Goal: Task Accomplishment & Management: Complete application form

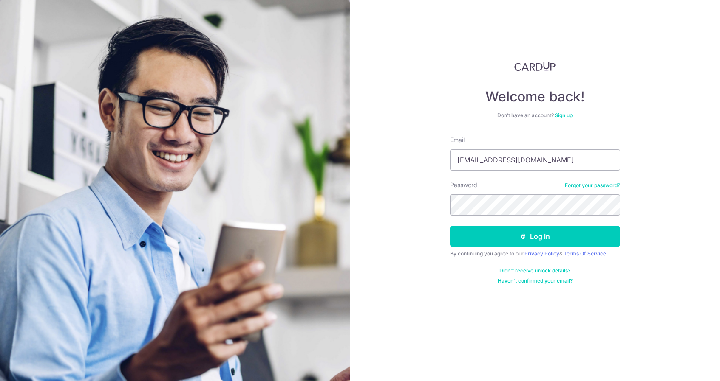
type input "yeewei1983@hotmail.com"
click at [504, 236] on button "Log in" at bounding box center [535, 236] width 170 height 21
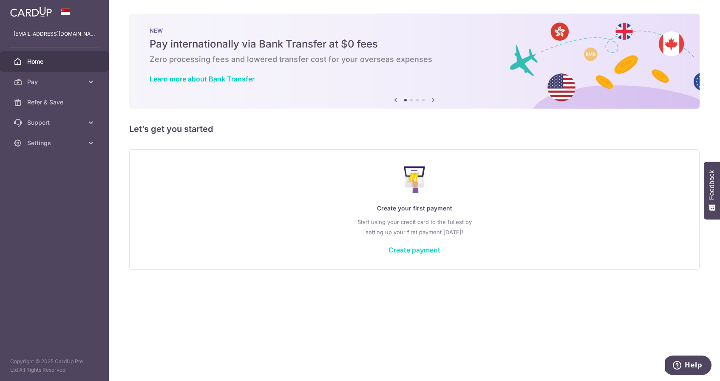
click at [429, 251] on link "Create payment" at bounding box center [414, 250] width 52 height 8
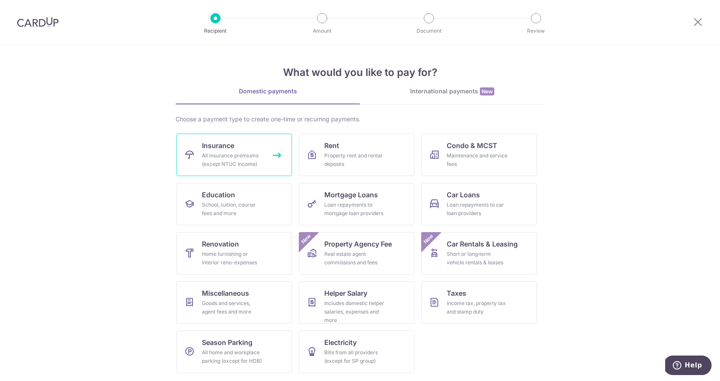
click at [252, 154] on div "All insurance premiums (except NTUC Income)" at bounding box center [232, 160] width 61 height 17
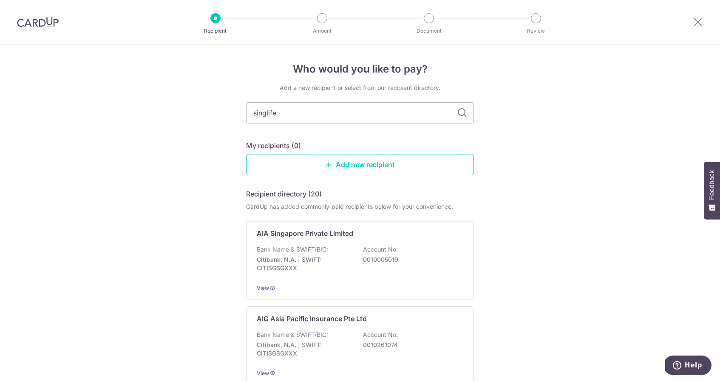
type input "singlife"
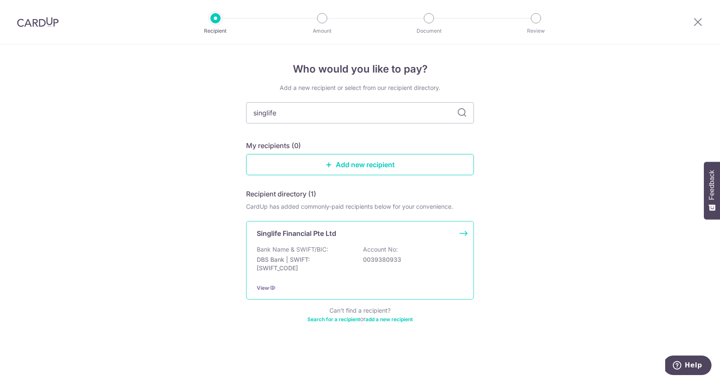
click at [372, 237] on div "Singlife Financial Pte Ltd" at bounding box center [355, 234] width 196 height 10
